Goal: Find specific page/section: Find specific page/section

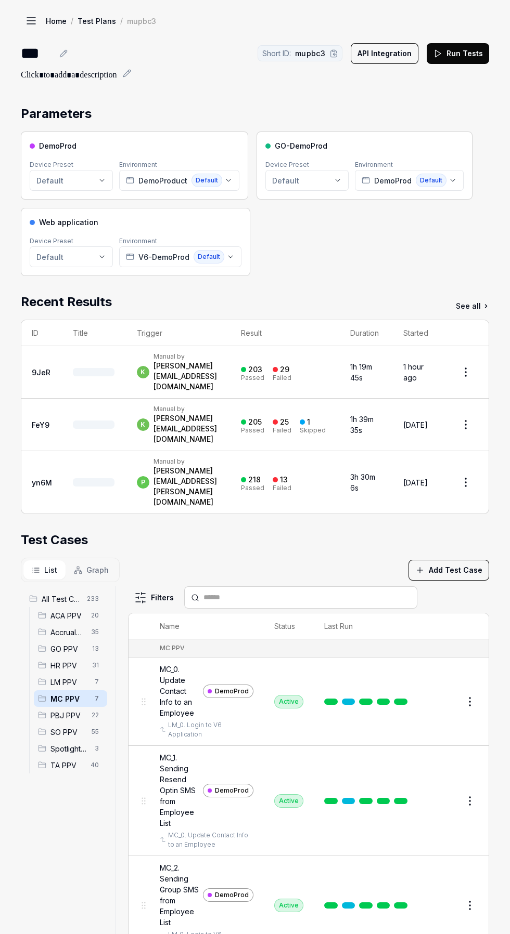
click at [88, 643] on span "13" at bounding box center [95, 649] width 15 height 12
click at [92, 643] on span "13" at bounding box center [95, 649] width 15 height 12
click at [61, 17] on link "Home" at bounding box center [56, 21] width 21 height 10
click at [31, 24] on icon at bounding box center [31, 24] width 8 height 0
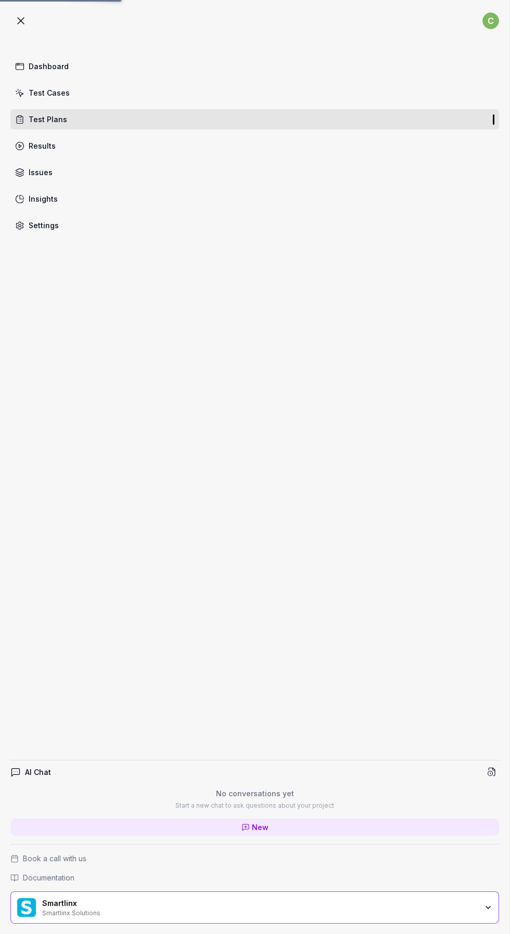
click at [59, 90] on div "Test Cases" at bounding box center [49, 92] width 41 height 11
click at [53, 94] on div "Test Cases" at bounding box center [49, 92] width 41 height 11
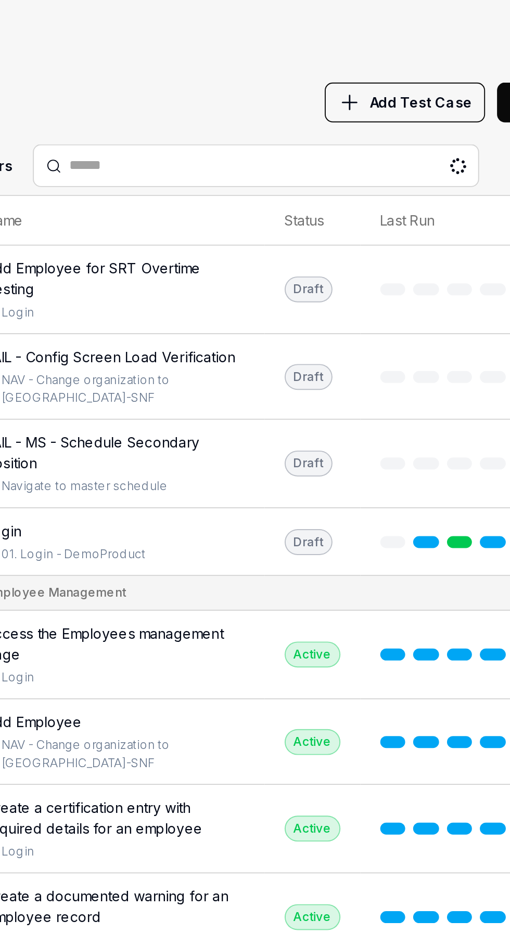
scroll to position [18, 0]
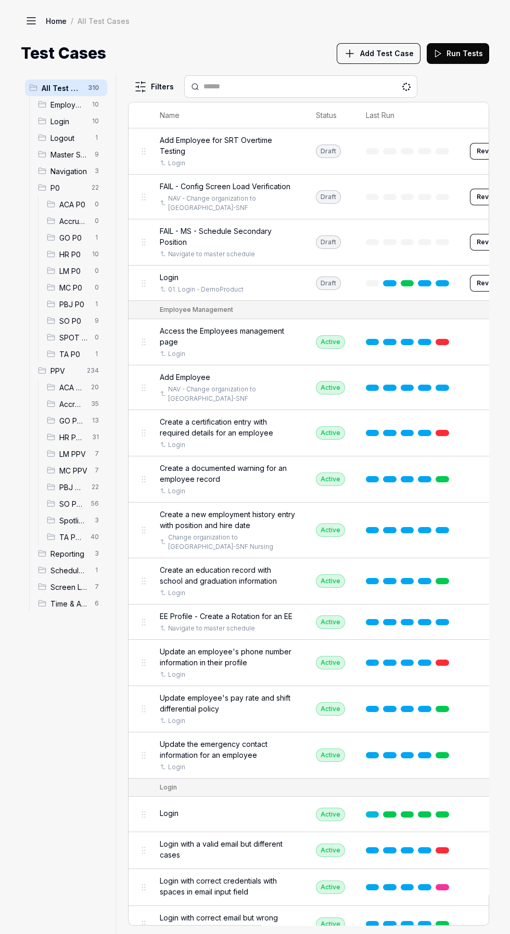
click at [95, 421] on span "13" at bounding box center [95, 420] width 15 height 12
click at [51, 421] on icon at bounding box center [51, 421] width 8 height 8
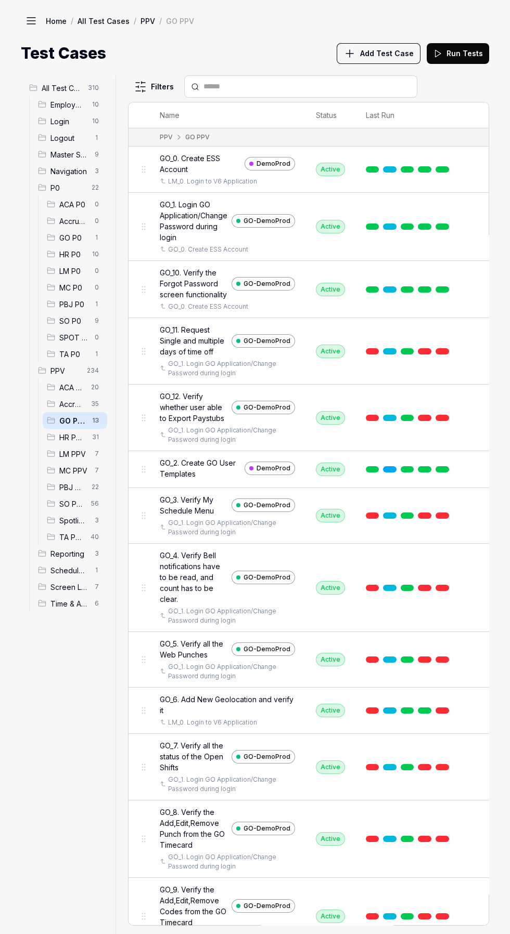
click at [96, 471] on span "7" at bounding box center [96, 470] width 12 height 12
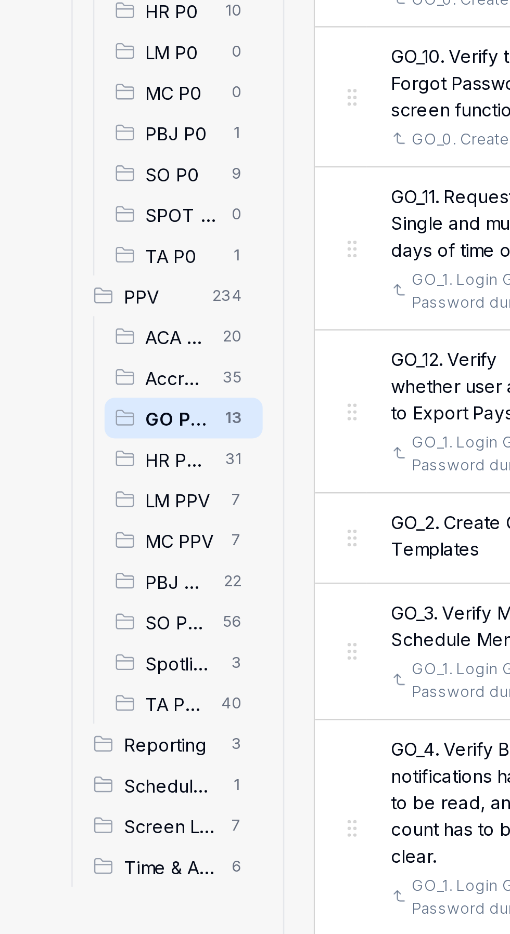
click at [81, 453] on span "LM PPV" at bounding box center [73, 454] width 29 height 11
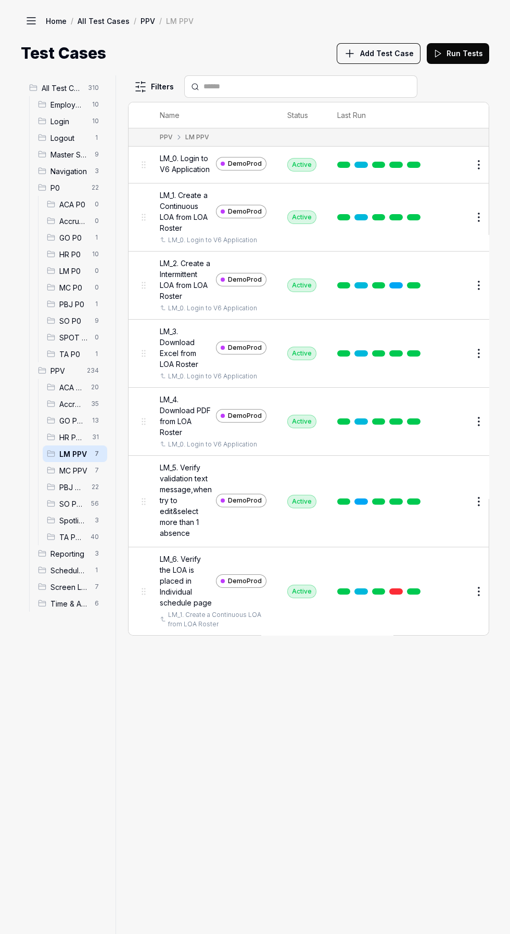
click at [75, 413] on div "All Test Cases 310 Employee Management 10 Login 10 Logout 1 Master Schedule 9 N…" at bounding box center [255, 504] width 468 height 859
click at [84, 469] on div "All Test Cases 310 Employee Management 10 Login 10 Logout 1 Master Schedule 9 N…" at bounding box center [255, 504] width 468 height 859
click at [81, 473] on div "All Test Cases 310 Employee Management 10 Login 10 Logout 1 Master Schedule 9 N…" at bounding box center [255, 504] width 468 height 859
click at [73, 475] on div "All Test Cases 310 Employee Management 10 Login 10 Logout 1 Master Schedule 9 N…" at bounding box center [255, 504] width 468 height 859
click at [76, 445] on div "HR PPV 31" at bounding box center [75, 437] width 64 height 17
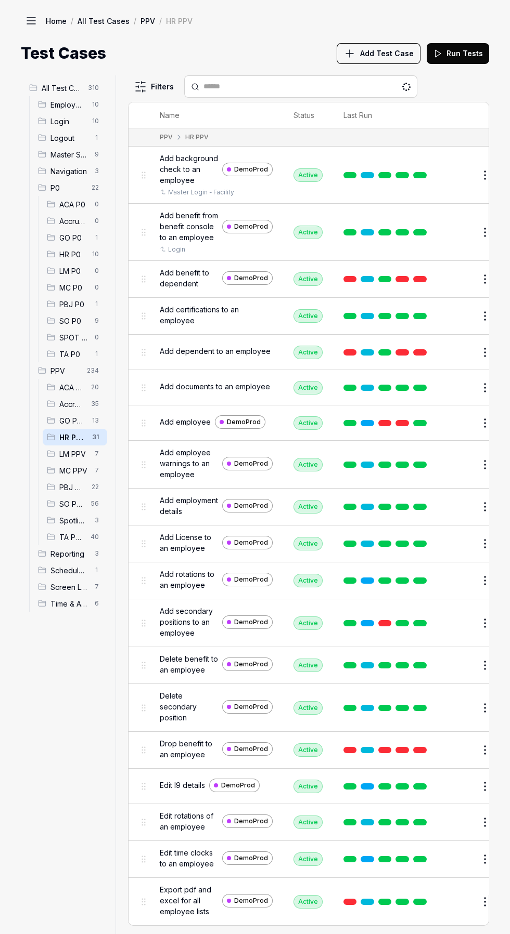
click at [92, 471] on span "7" at bounding box center [96, 470] width 12 height 12
click at [64, 461] on div "LM PPV 7" at bounding box center [75, 454] width 64 height 17
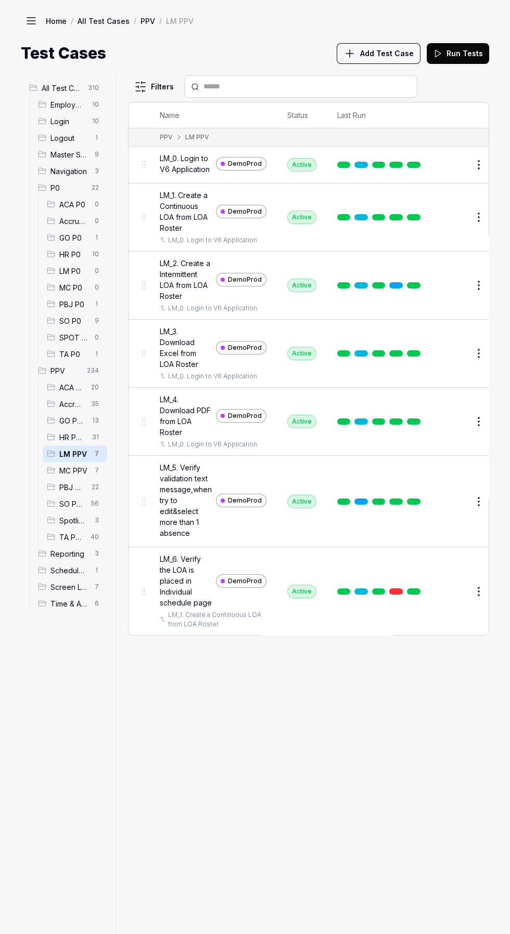
click at [92, 471] on span "7" at bounding box center [96, 470] width 12 height 12
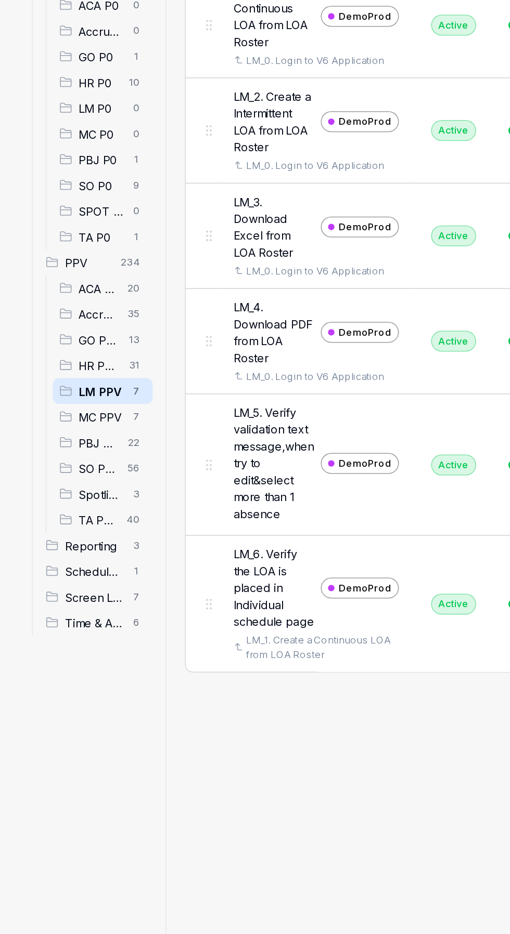
click at [81, 469] on span "MC PPV" at bounding box center [73, 470] width 29 height 11
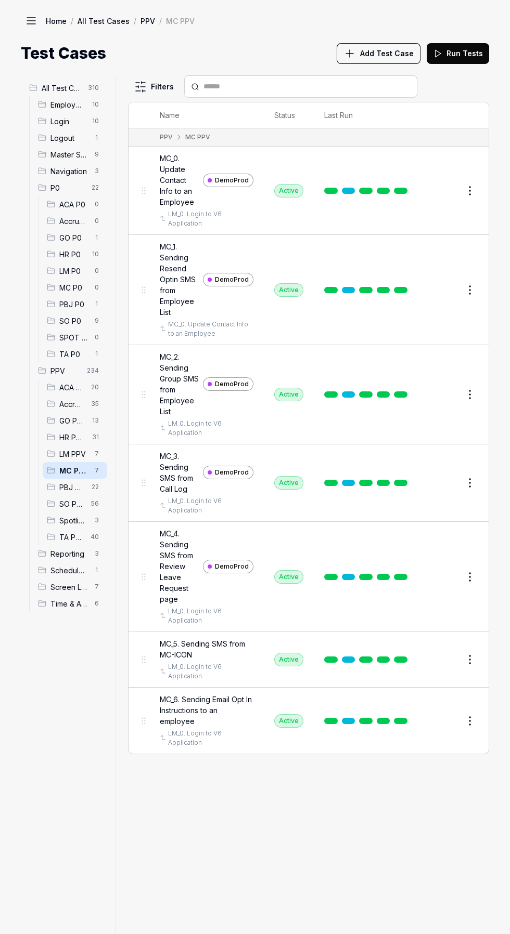
click at [67, 403] on span "Accruals PPV" at bounding box center [71, 404] width 25 height 11
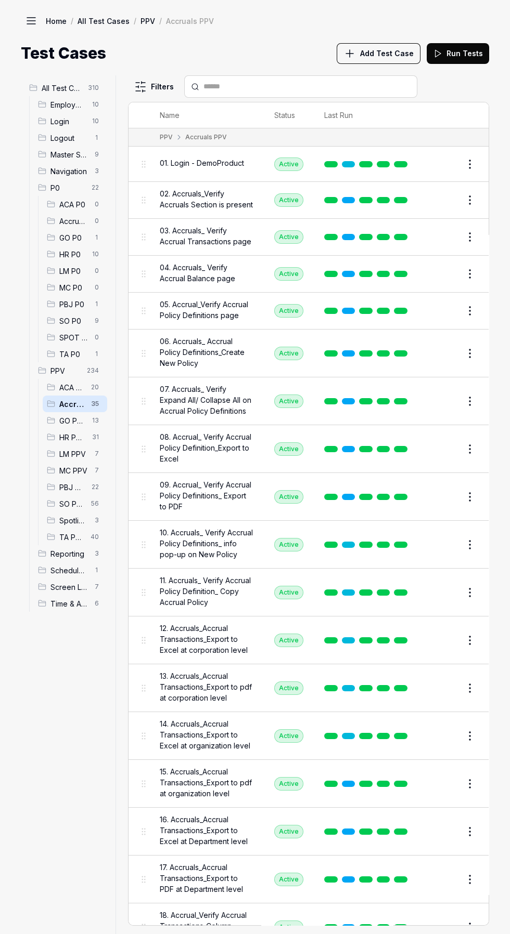
click at [94, 404] on span "35" at bounding box center [95, 404] width 16 height 12
